Goal: Transaction & Acquisition: Purchase product/service

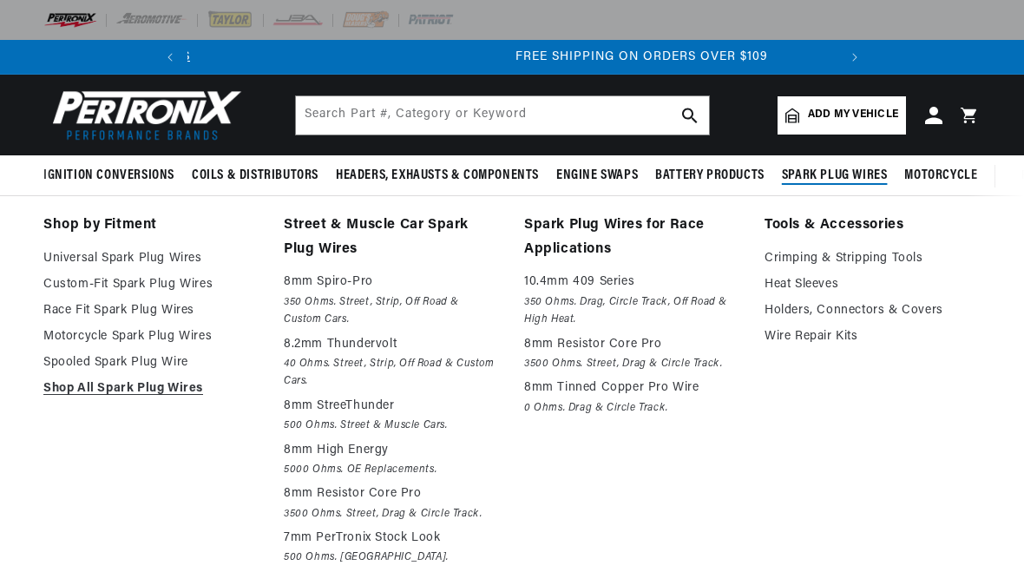
click at [823, 174] on span "Spark Plug Wires" at bounding box center [835, 176] width 106 height 18
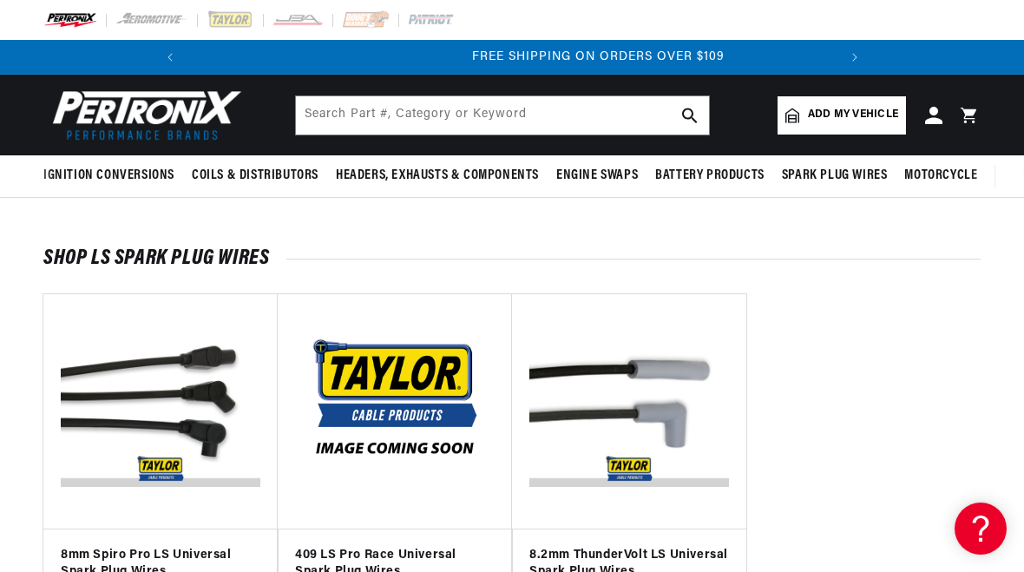
scroll to position [0, 648]
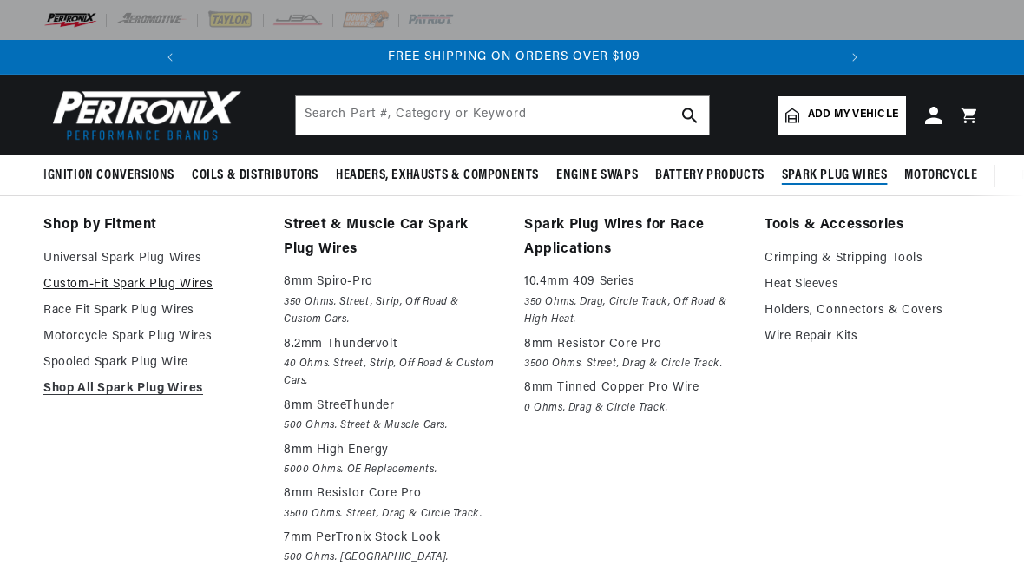
click at [140, 290] on link "Custom-Fit Spark Plug Wires" at bounding box center [151, 284] width 216 height 21
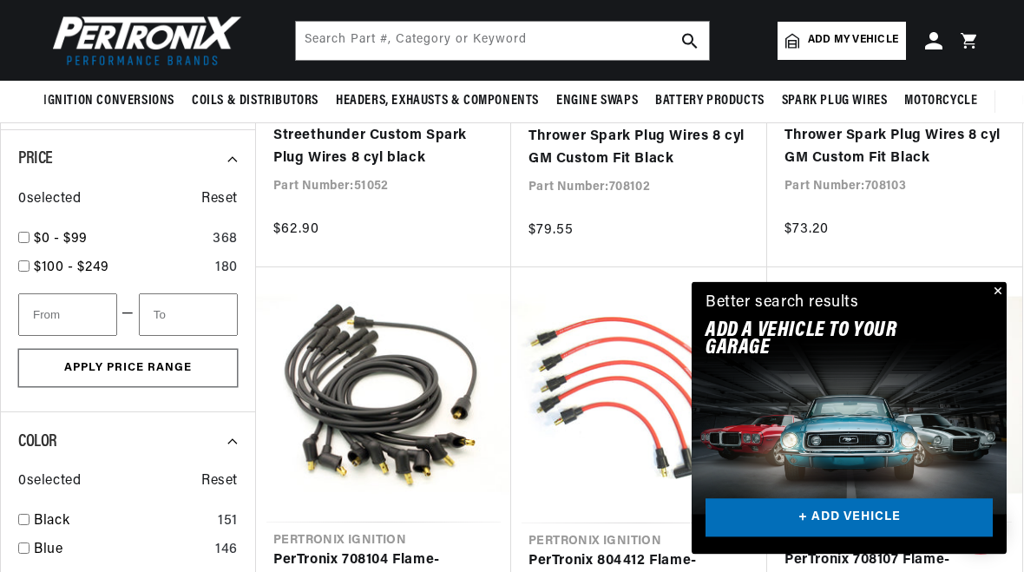
scroll to position [1149, 0]
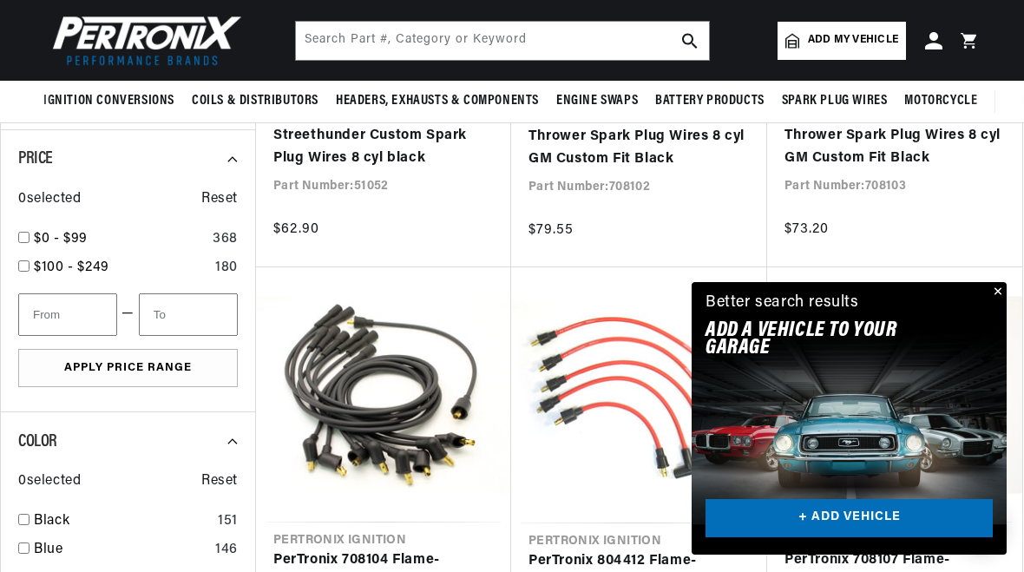
click at [864, 519] on link "+ ADD VEHICLE" at bounding box center [848, 518] width 287 height 39
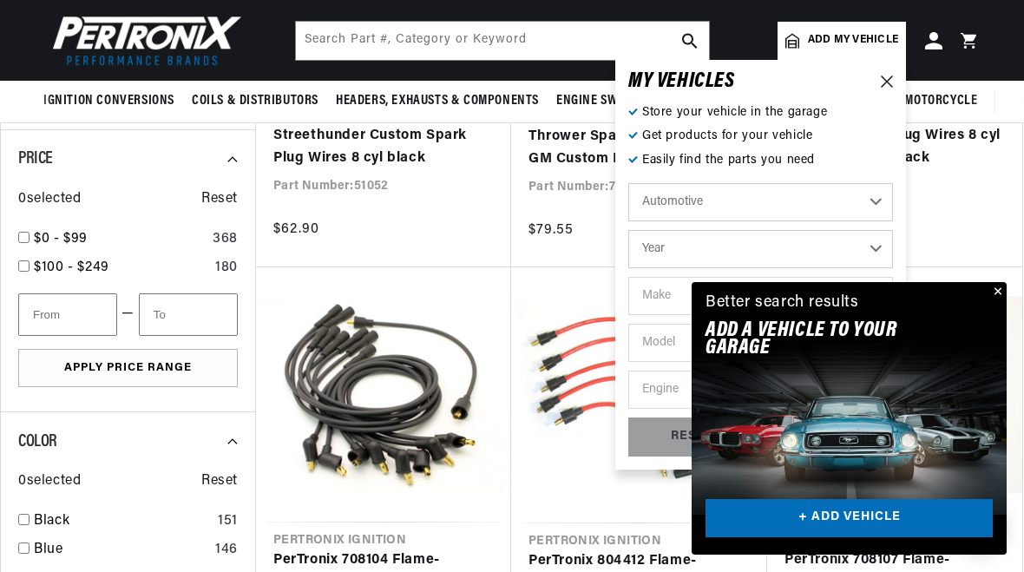
scroll to position [0, 0]
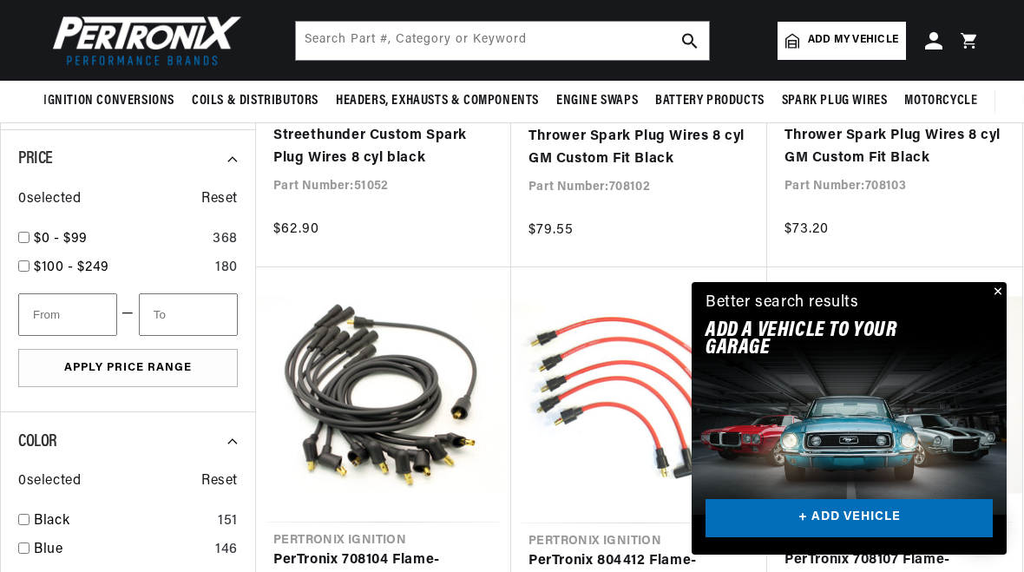
click at [998, 291] on button "Close" at bounding box center [995, 292] width 21 height 21
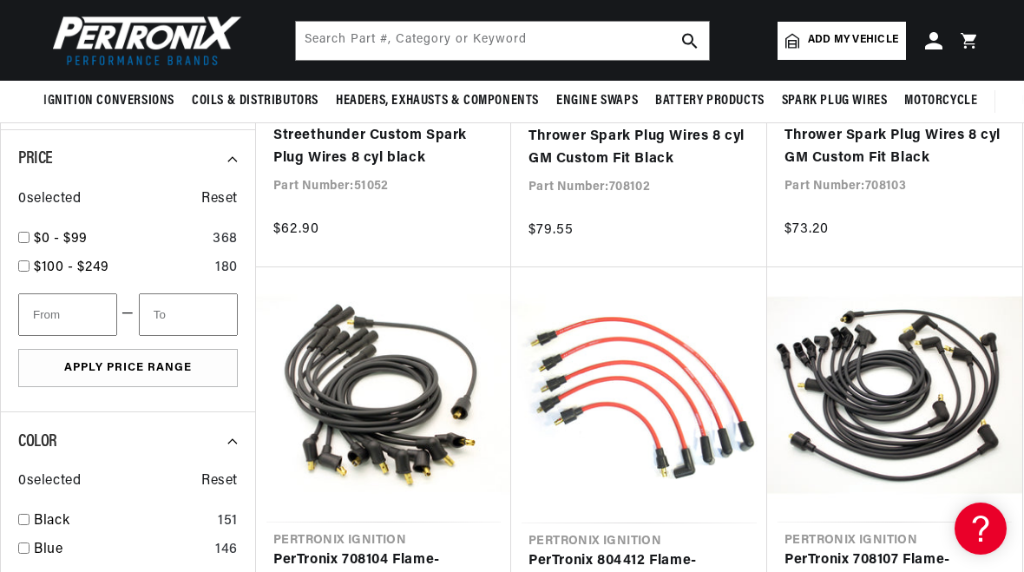
click at [832, 36] on span "Add my vehicle" at bounding box center [853, 40] width 90 height 16
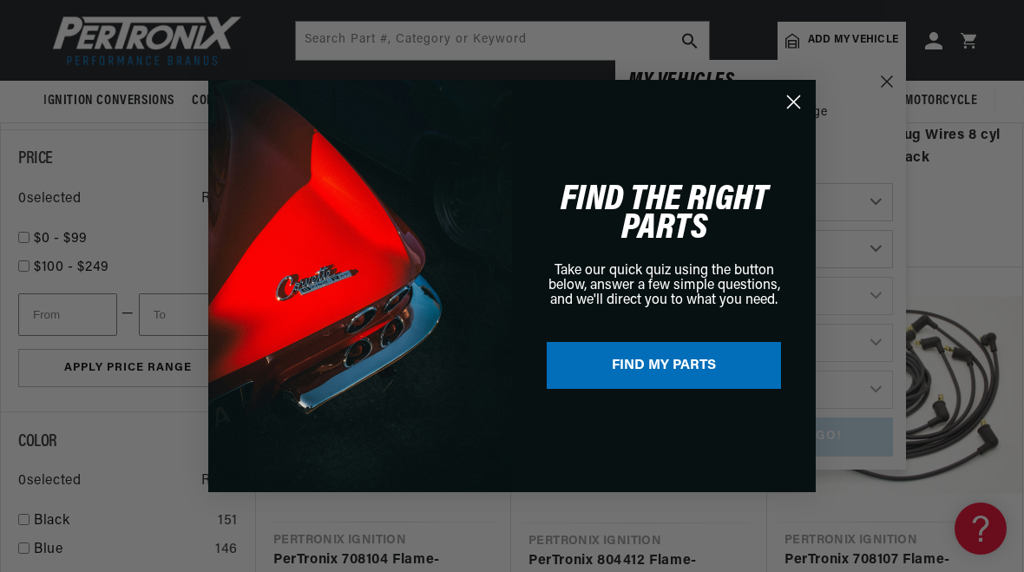
scroll to position [0, 648]
select select "1995"
click at [794, 104] on circle "Close dialog" at bounding box center [793, 102] width 29 height 29
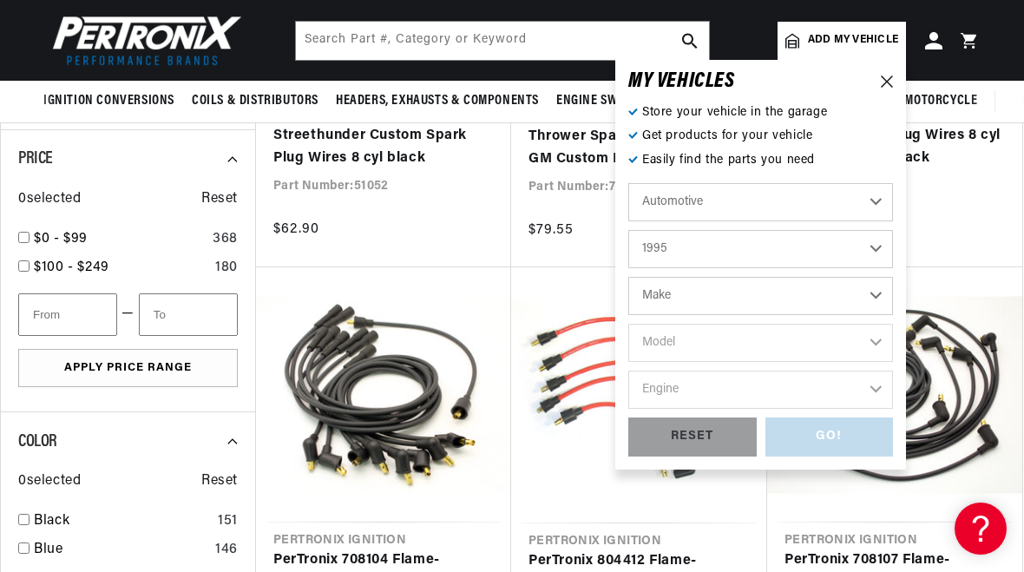
scroll to position [0, 0]
select select "Pontiac"
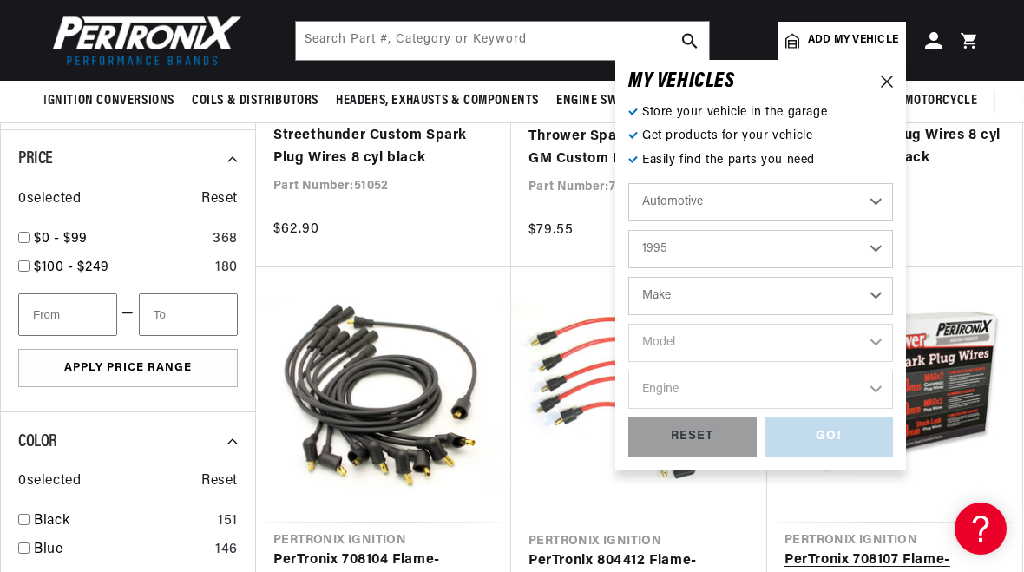
select select "Pontiac"
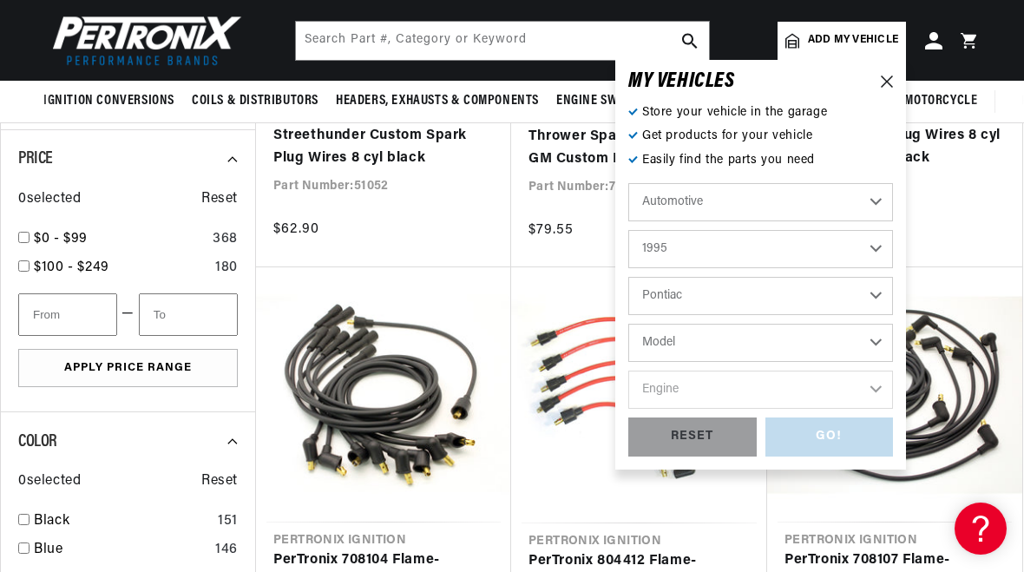
select select "Firebird"
select select "5.7L"
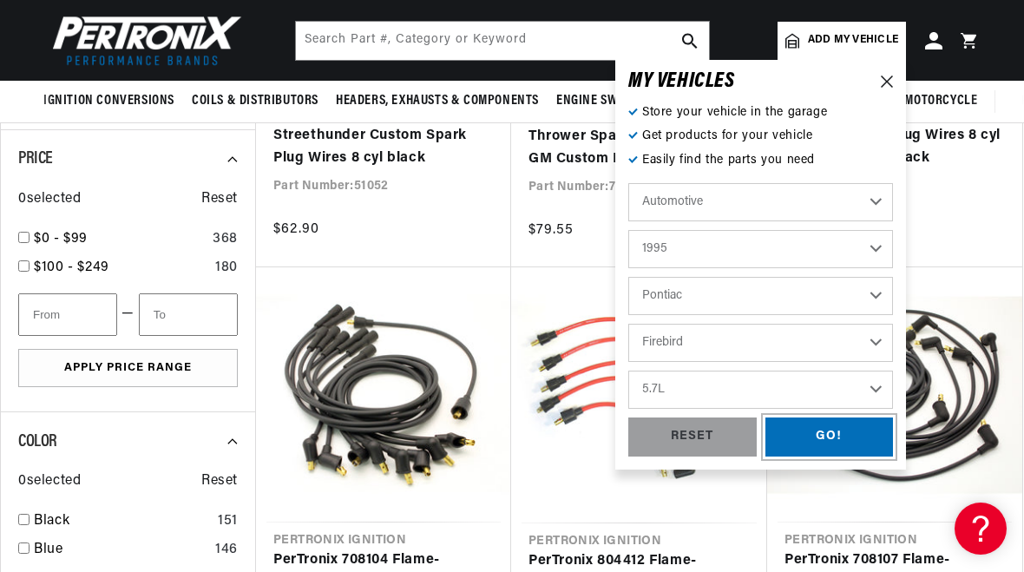
click at [836, 437] on div "GO!" at bounding box center [829, 436] width 128 height 39
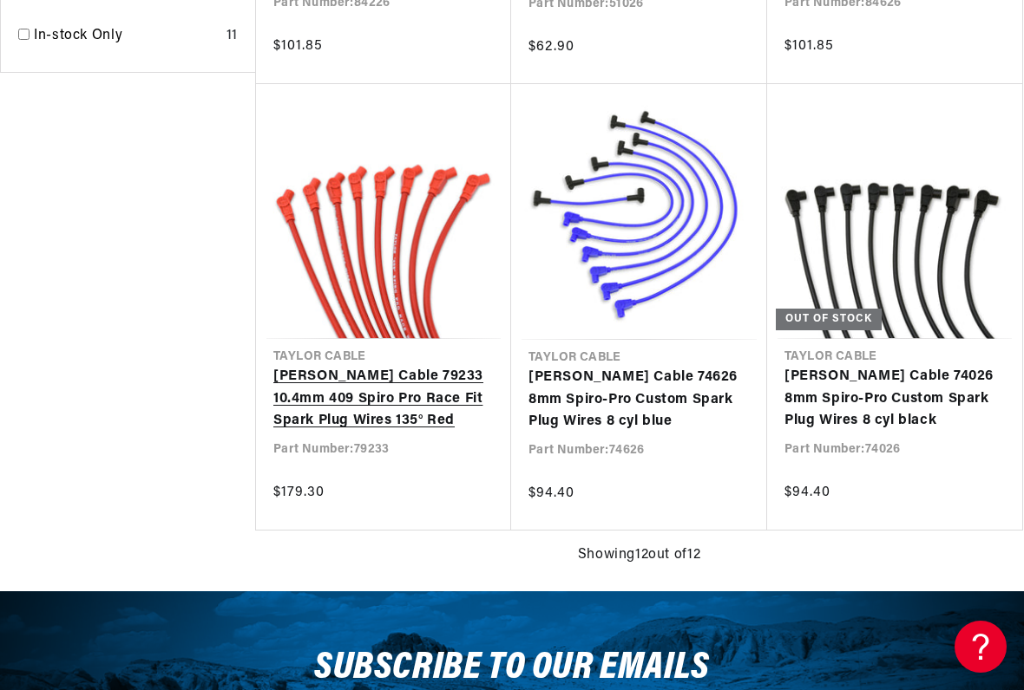
click at [429, 366] on link "Taylor Cable 79233 10.4mm 409 Spiro Pro Race Fit Spark Plug Wires 135° Red" at bounding box center [383, 399] width 220 height 67
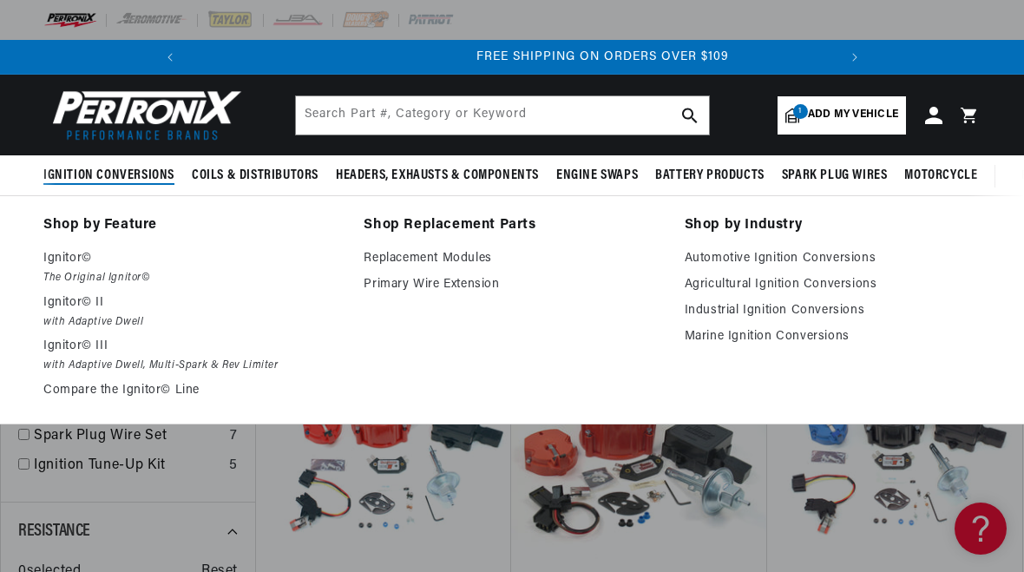
scroll to position [0, 648]
click at [834, 253] on link "Automotive Ignition Conversions" at bounding box center [832, 258] width 296 height 21
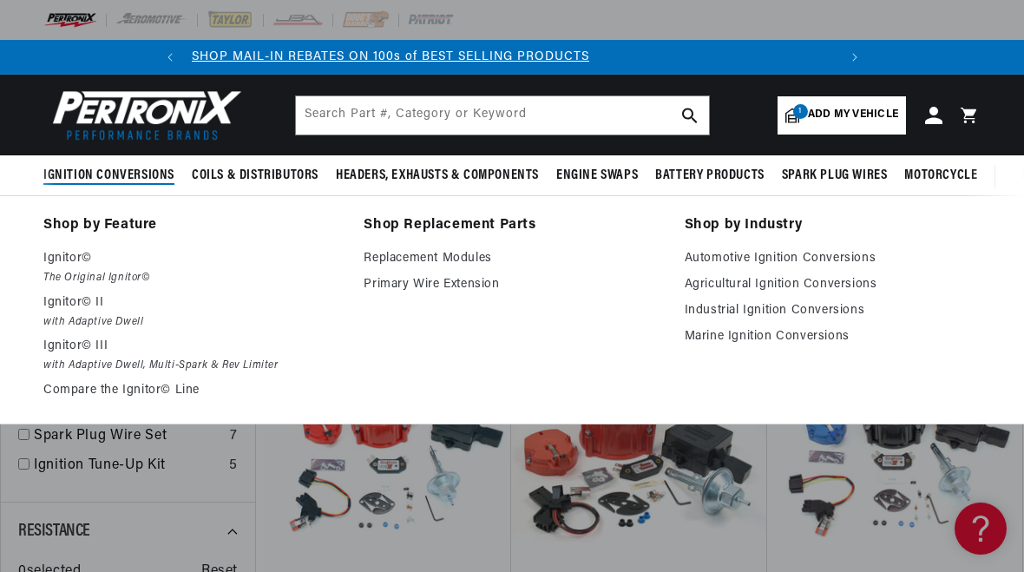
scroll to position [0, 0]
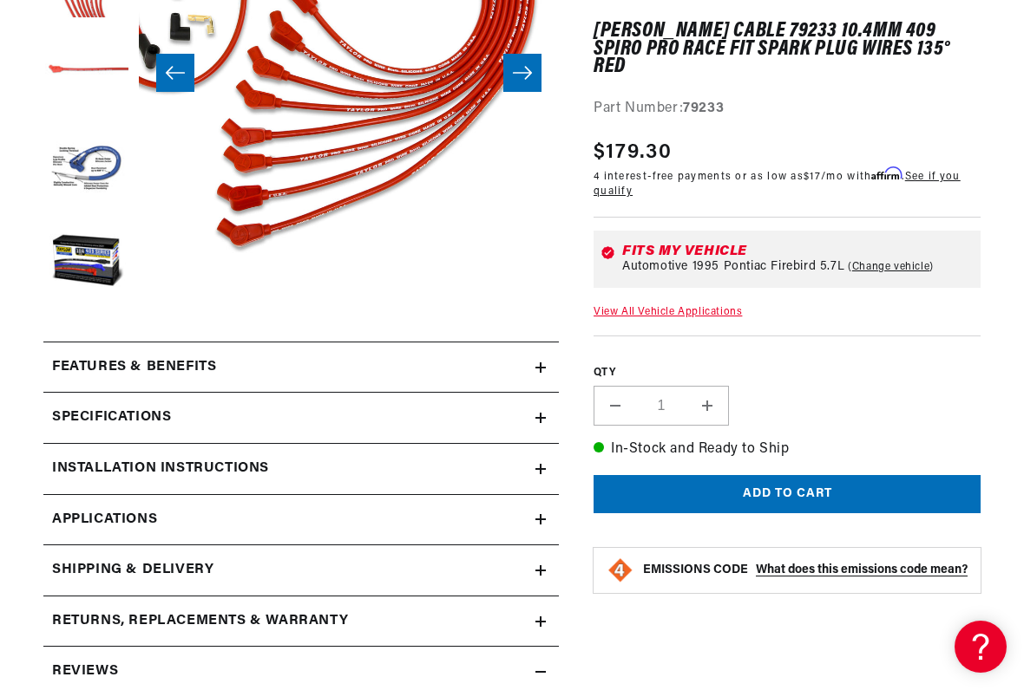
scroll to position [42, 24]
click at [543, 353] on summary "Features & Benefits" at bounding box center [300, 368] width 515 height 50
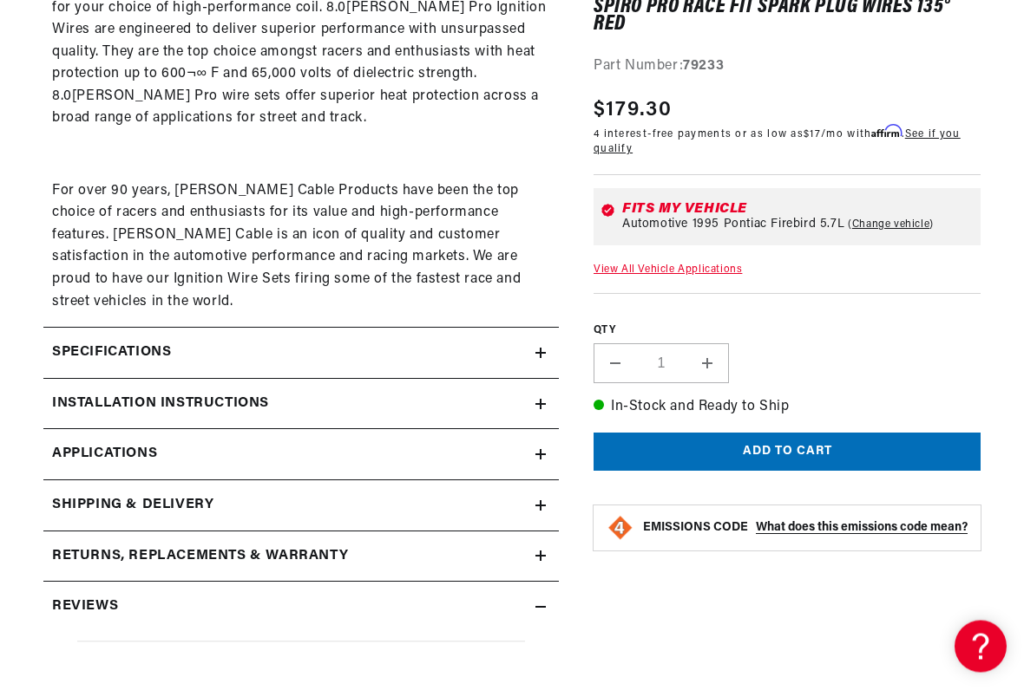
scroll to position [1131, 0]
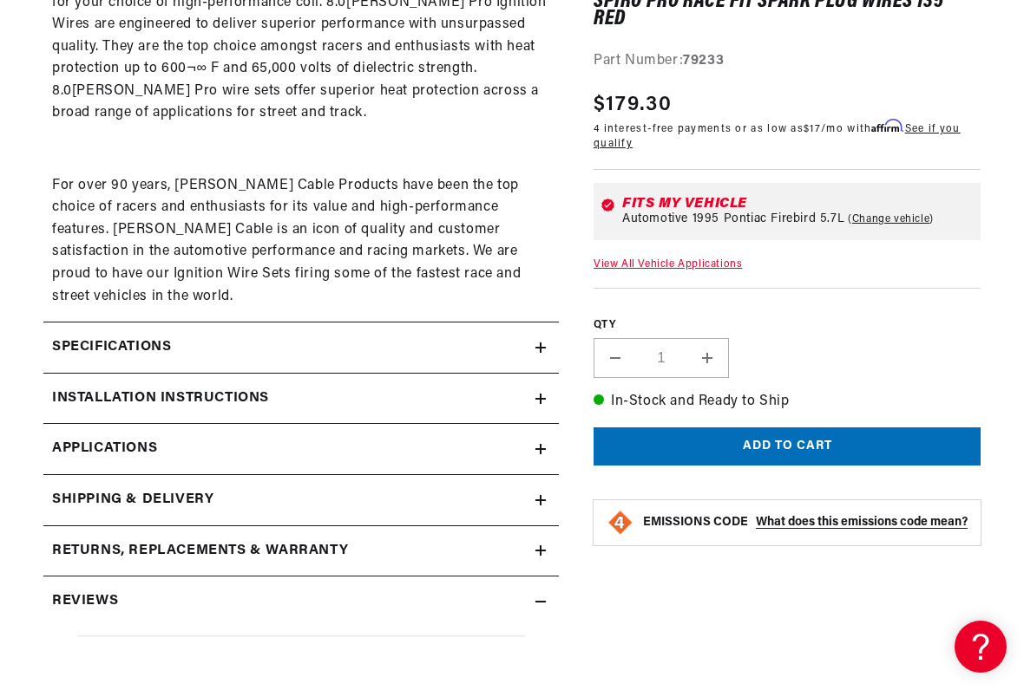
click at [558, 374] on summary "Installation instructions" at bounding box center [300, 399] width 515 height 50
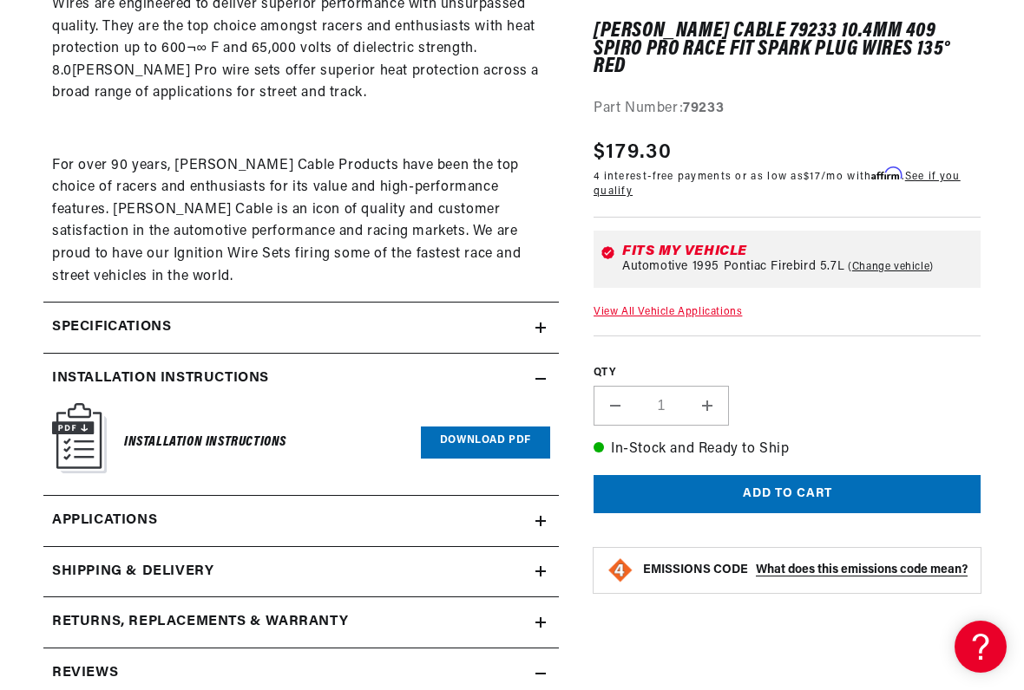
scroll to position [1175, 0]
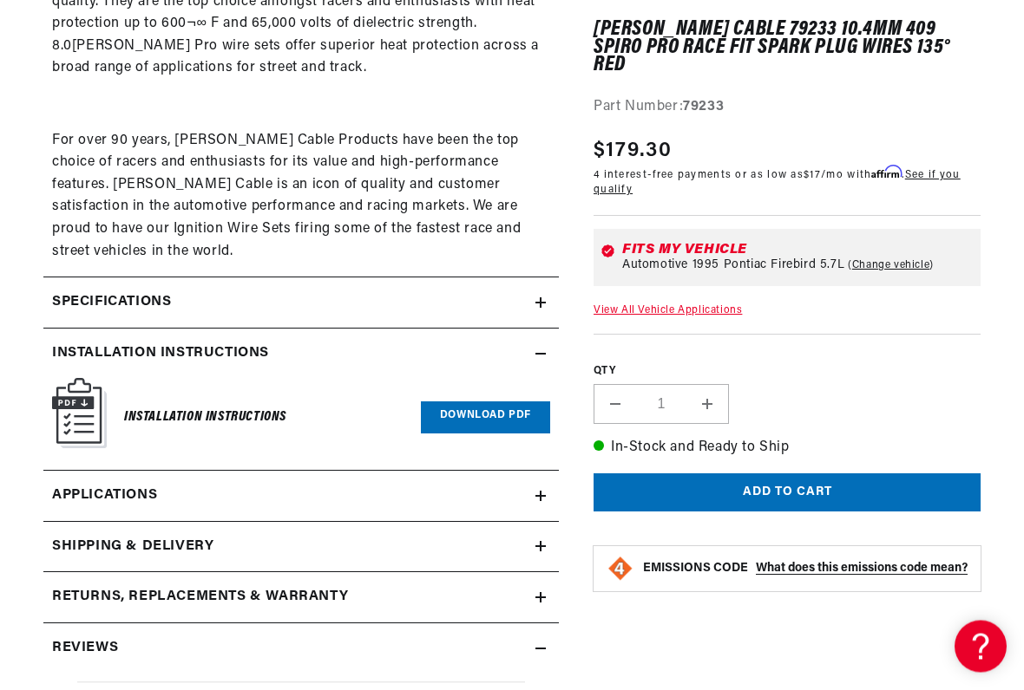
click at [555, 472] on link "Applications" at bounding box center [300, 497] width 515 height 51
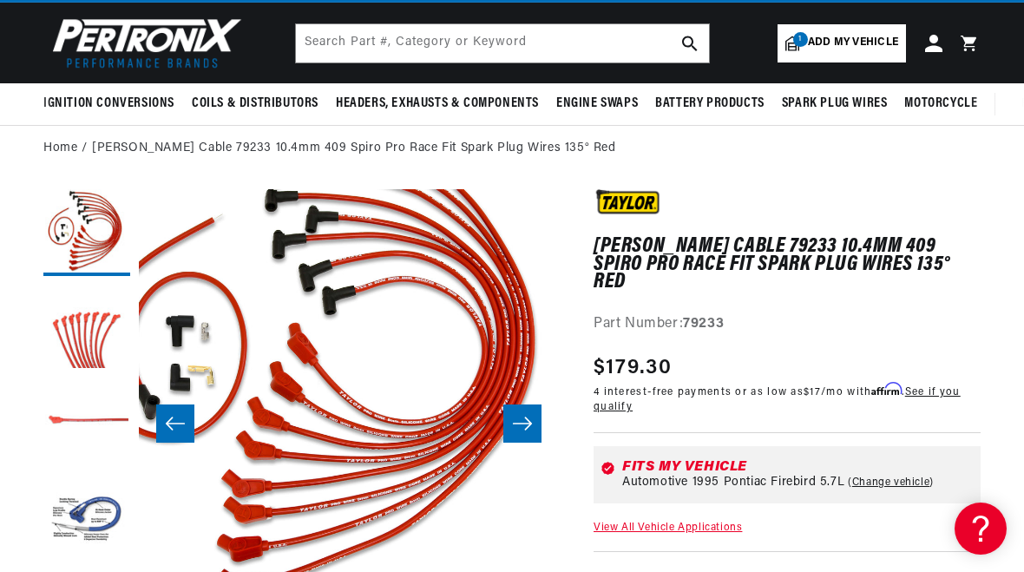
scroll to position [3, 0]
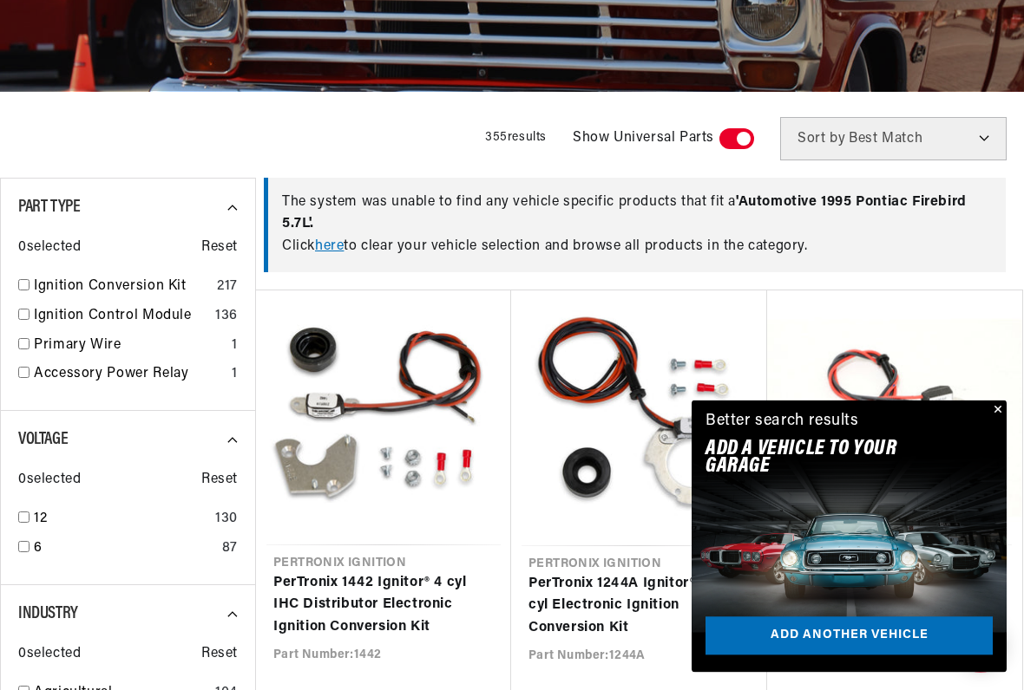
scroll to position [395, 0]
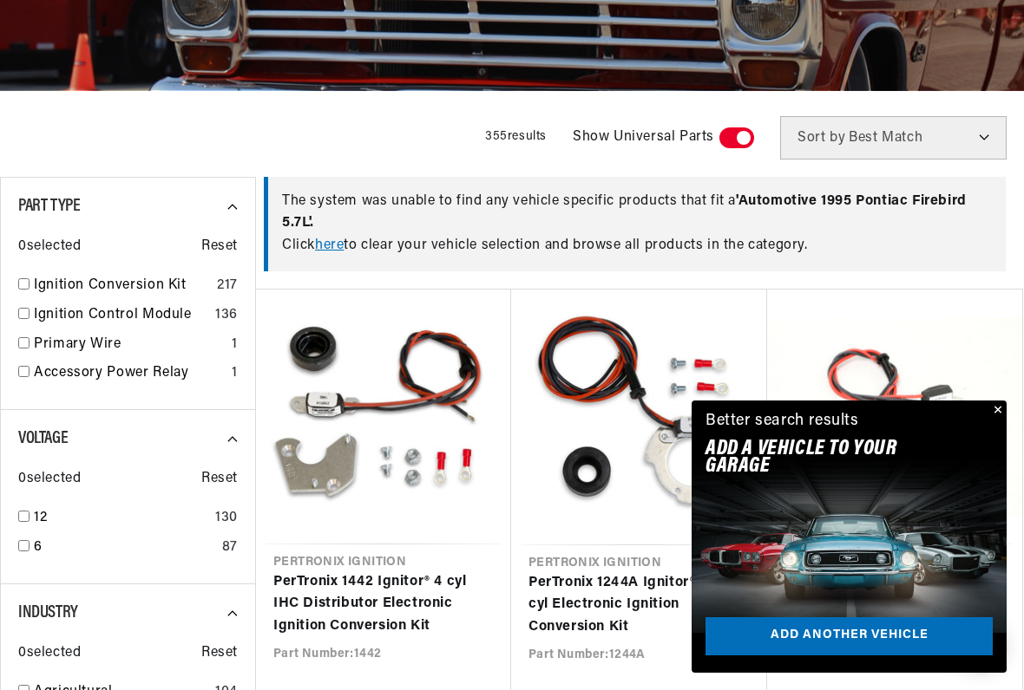
click at [991, 413] on button "Close" at bounding box center [995, 411] width 21 height 21
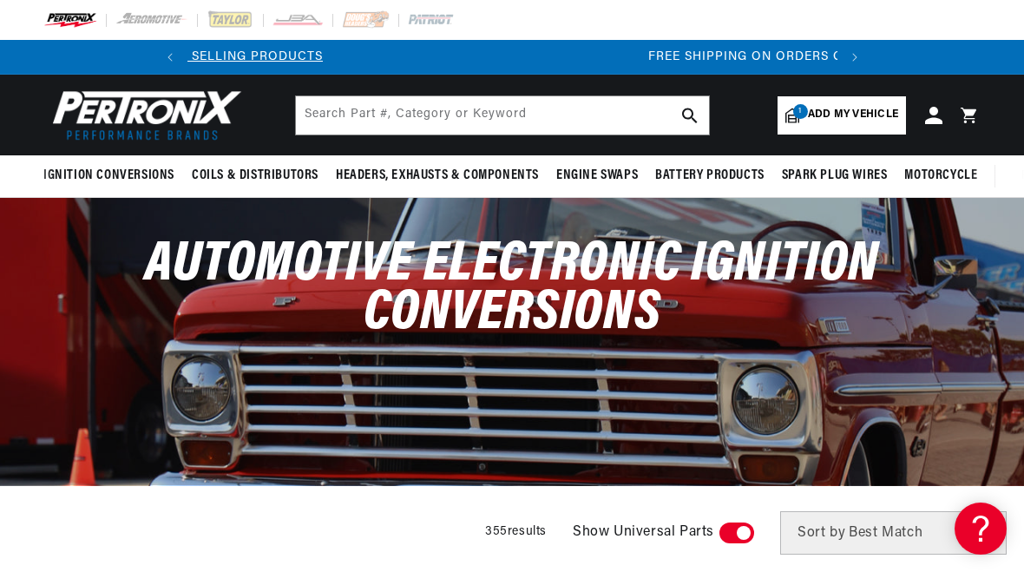
scroll to position [0, 0]
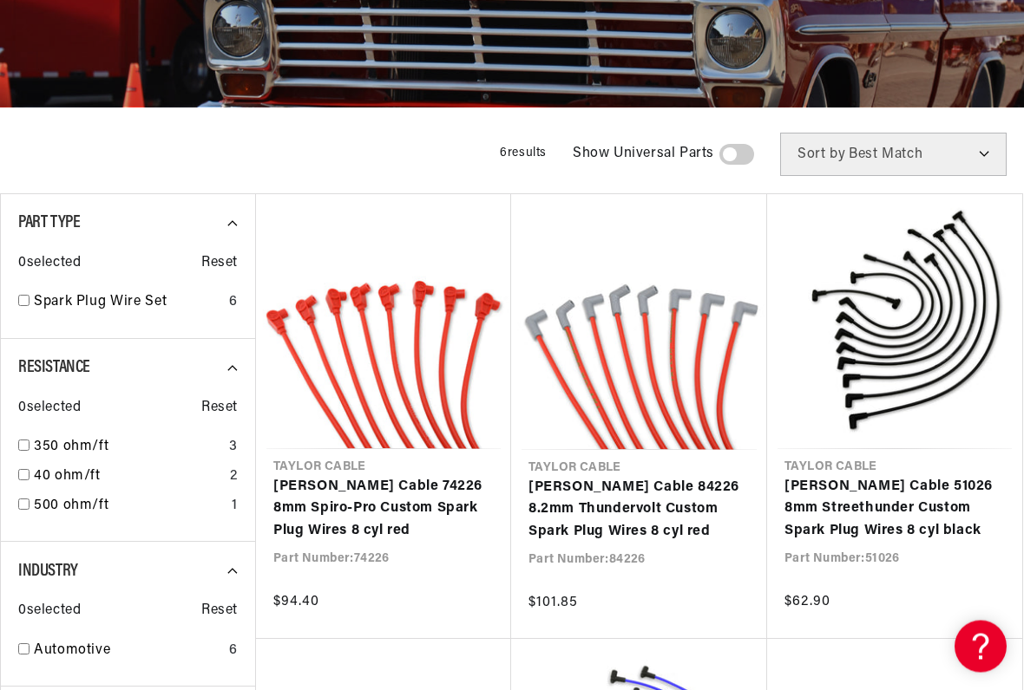
scroll to position [332, 0]
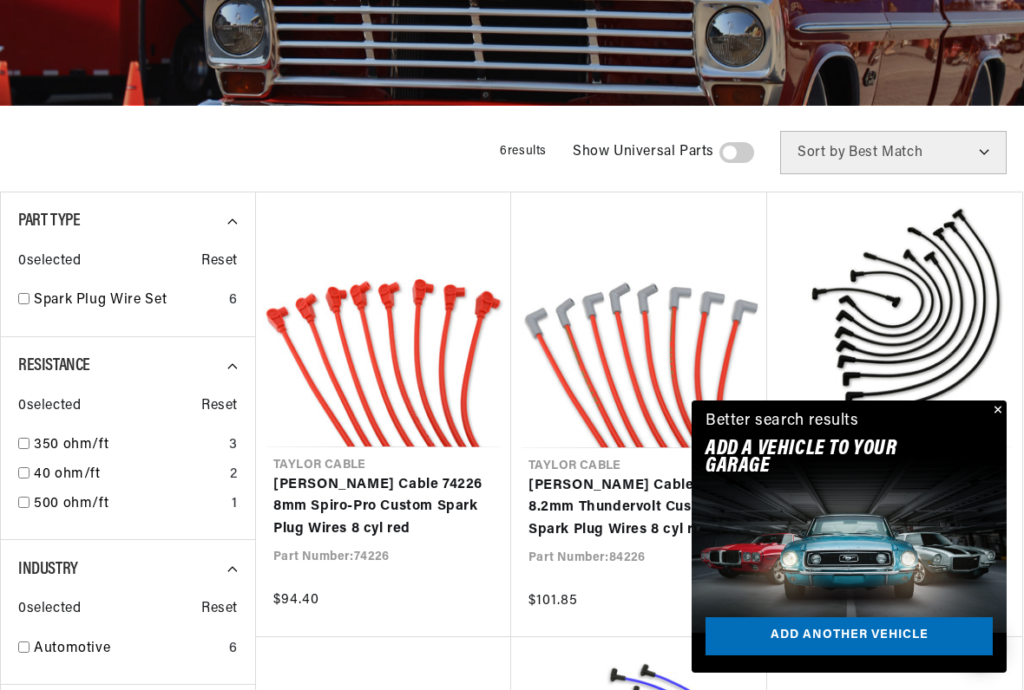
click at [993, 406] on button "Close" at bounding box center [995, 411] width 21 height 21
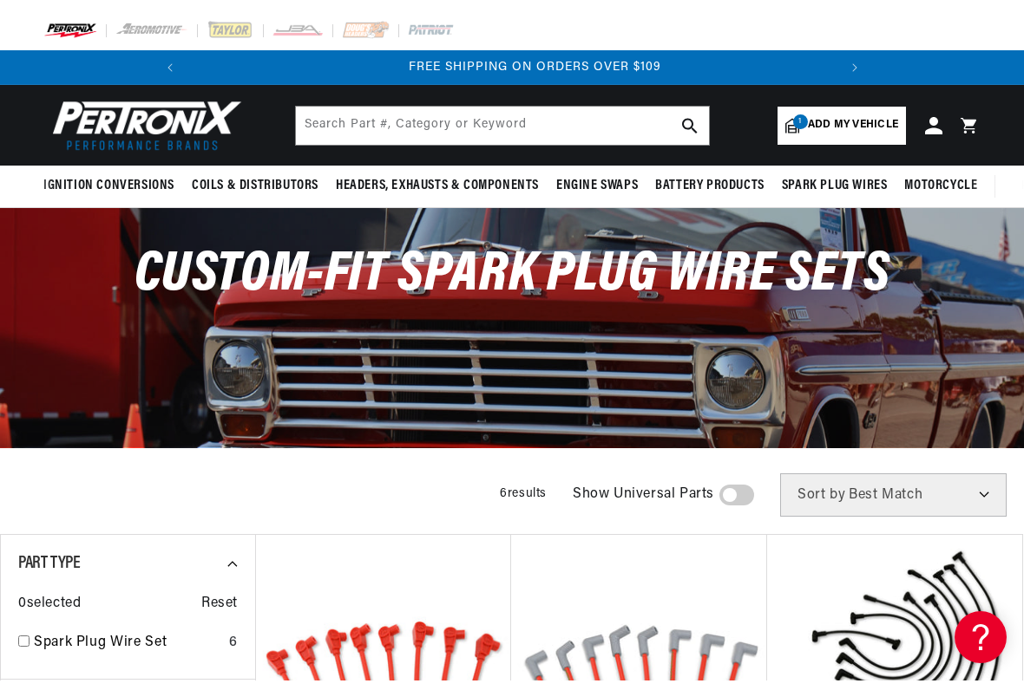
scroll to position [0, 648]
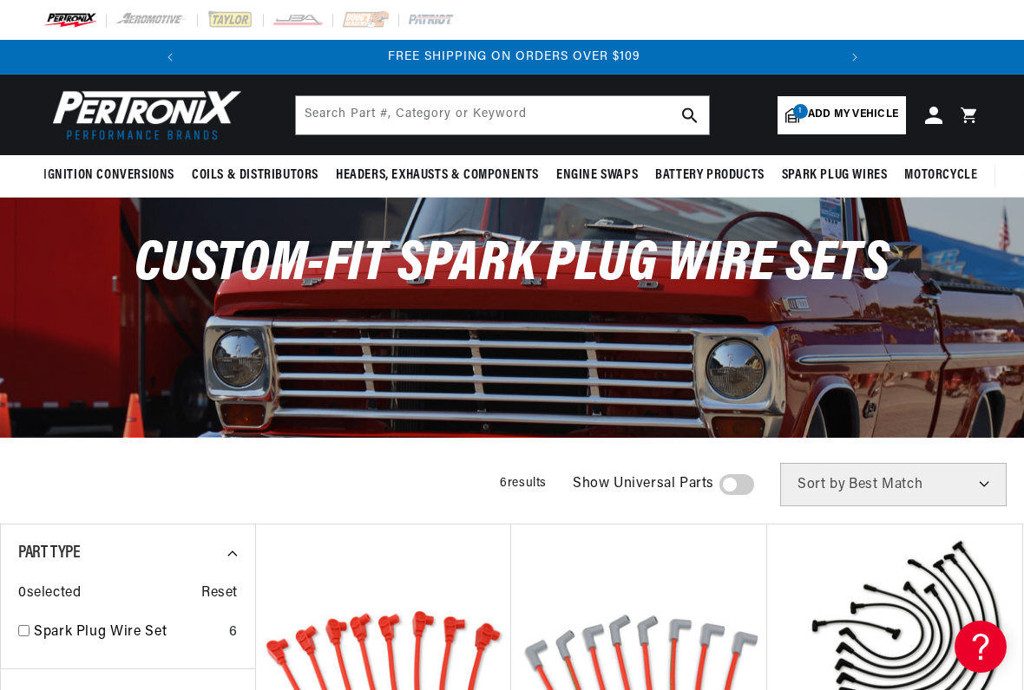
click at [834, 118] on span "Add my vehicle" at bounding box center [853, 115] width 90 height 16
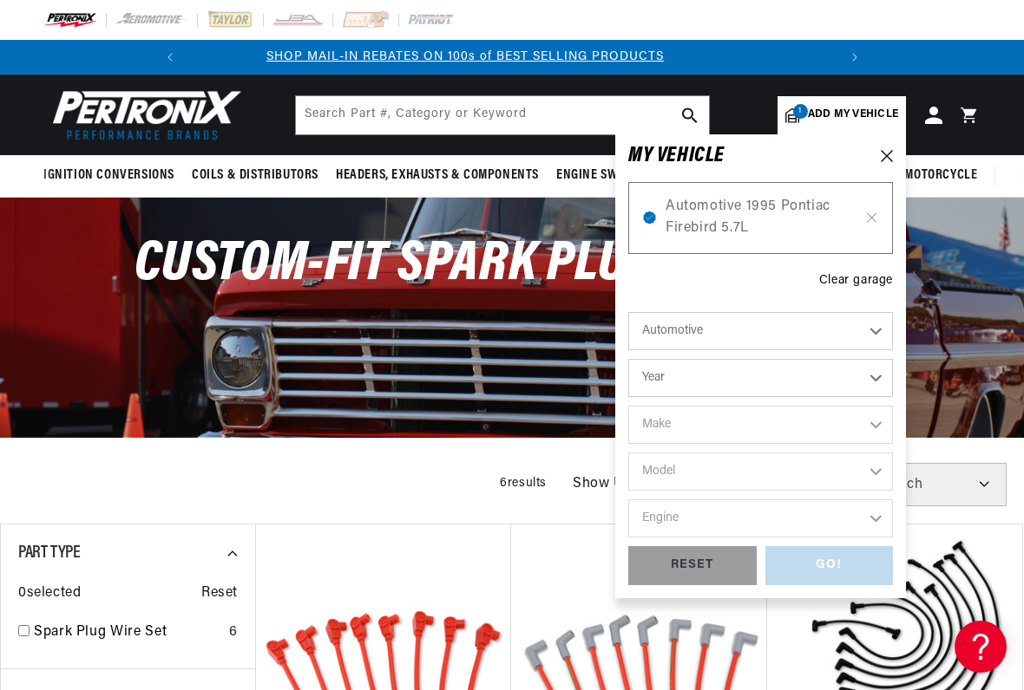
scroll to position [0, 0]
click at [971, 337] on div "Custom-Fit Spark Plug Wire Sets" at bounding box center [512, 274] width 1024 height 152
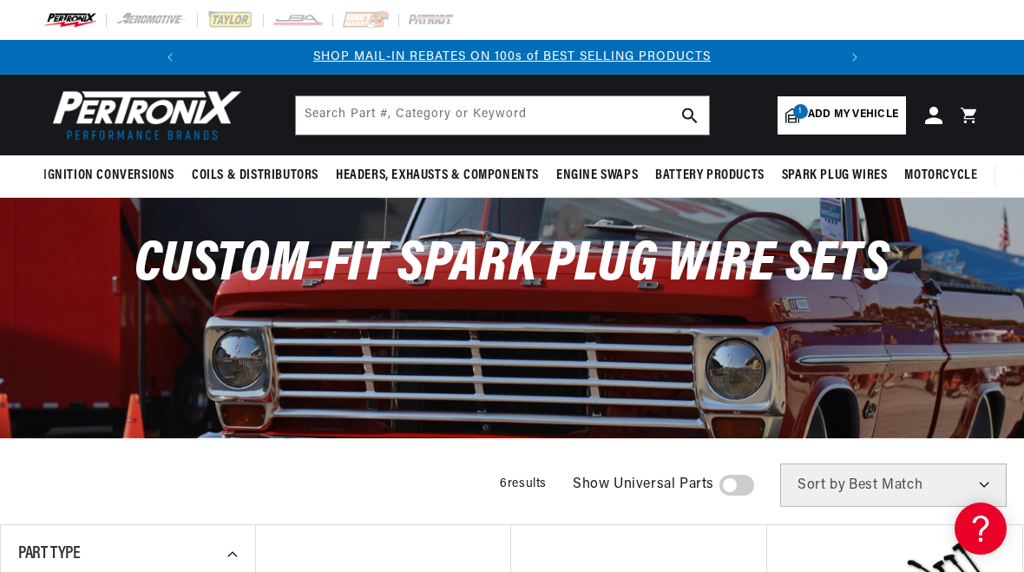
click at [867, 101] on link "1 Add my vehicle" at bounding box center [841, 115] width 128 height 38
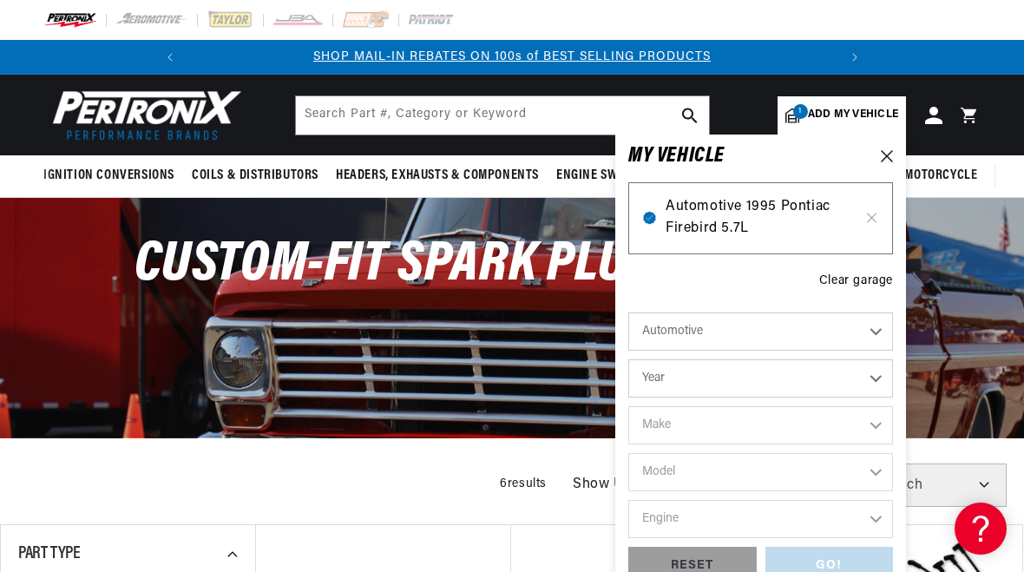
click at [763, 198] on span "Automotive 1995 Pontiac Firebird 5.7L" at bounding box center [760, 218] width 190 height 44
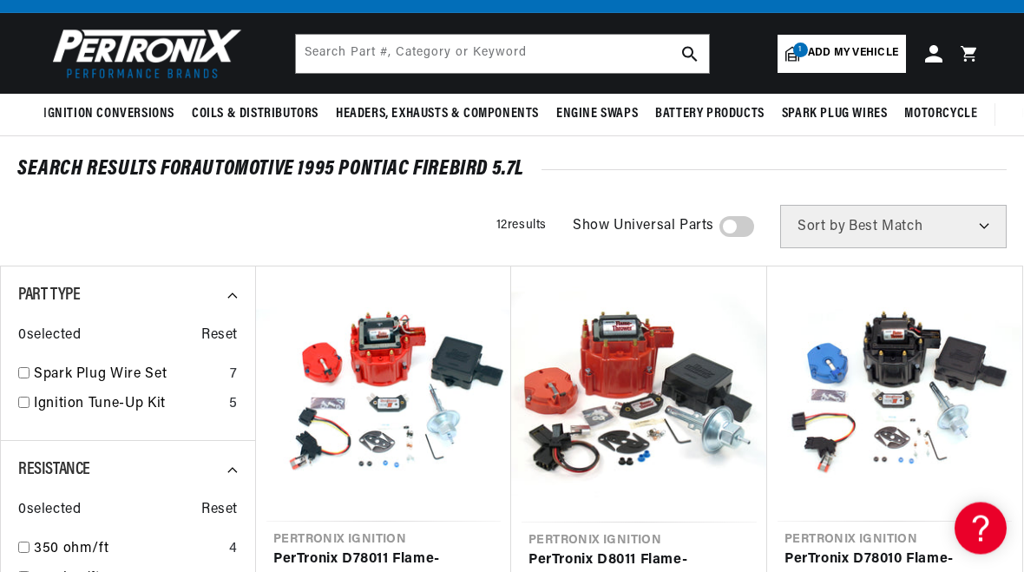
scroll to position [54, 0]
